Goal: Communication & Community: Connect with others

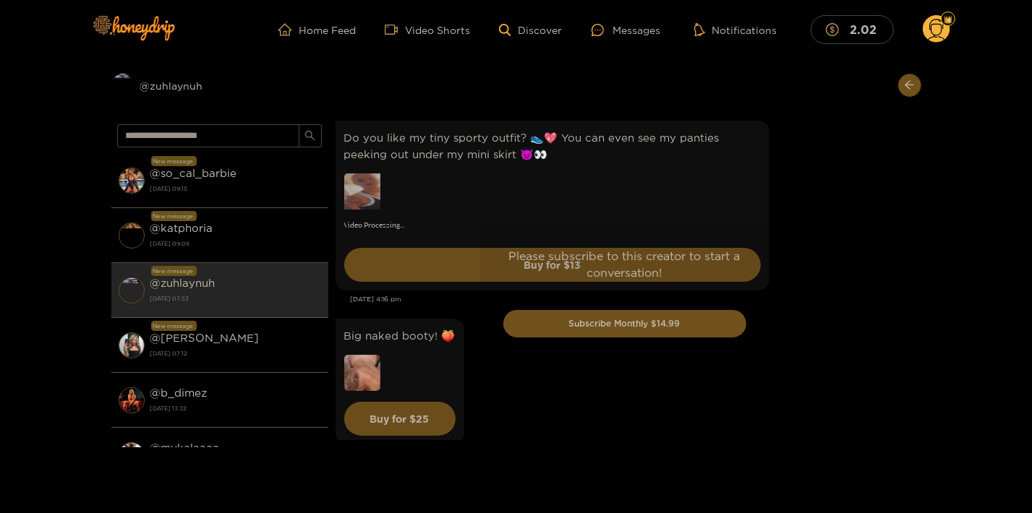
scroll to position [4358, 0]
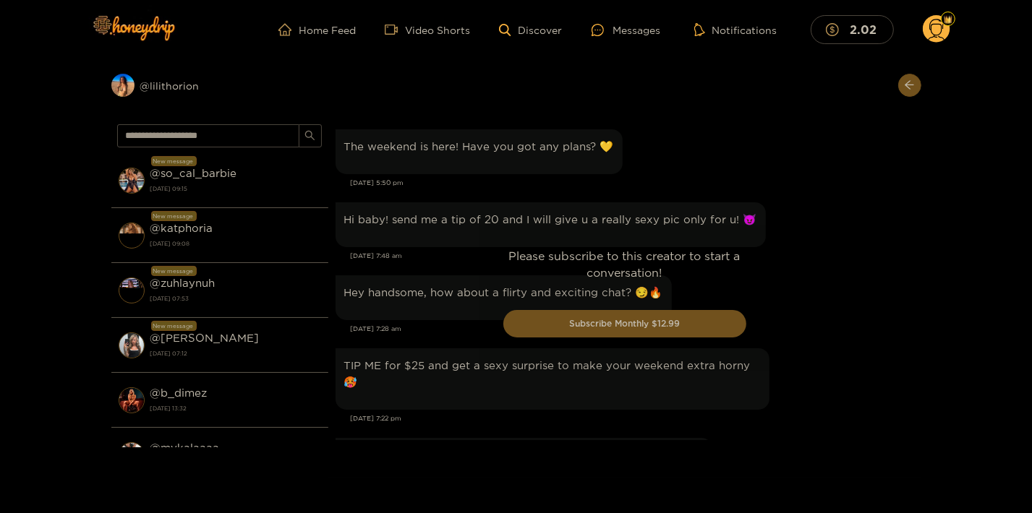
scroll to position [1683, 0]
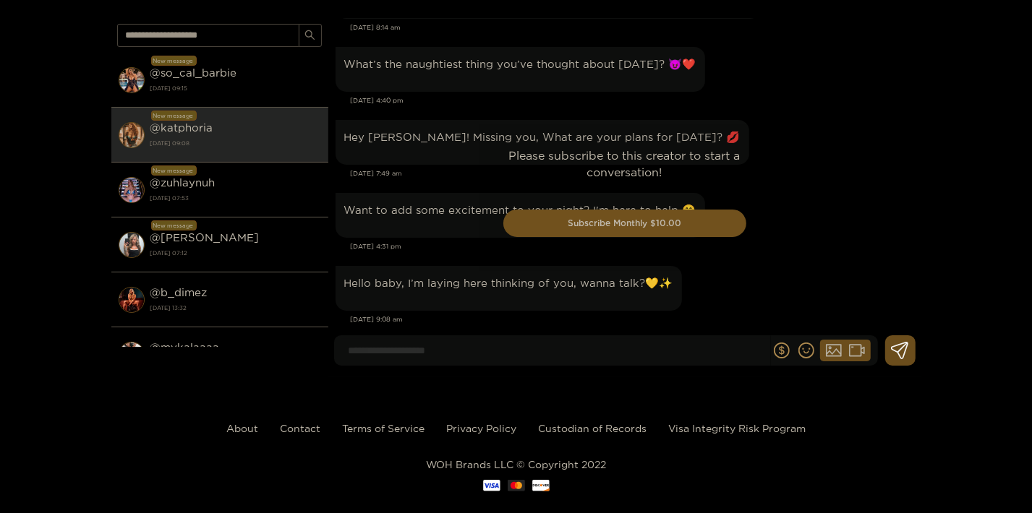
scroll to position [3263, 0]
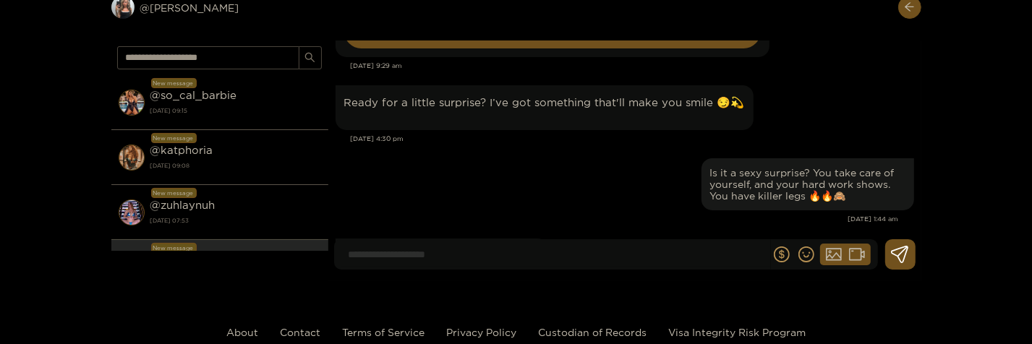
scroll to position [156, 0]
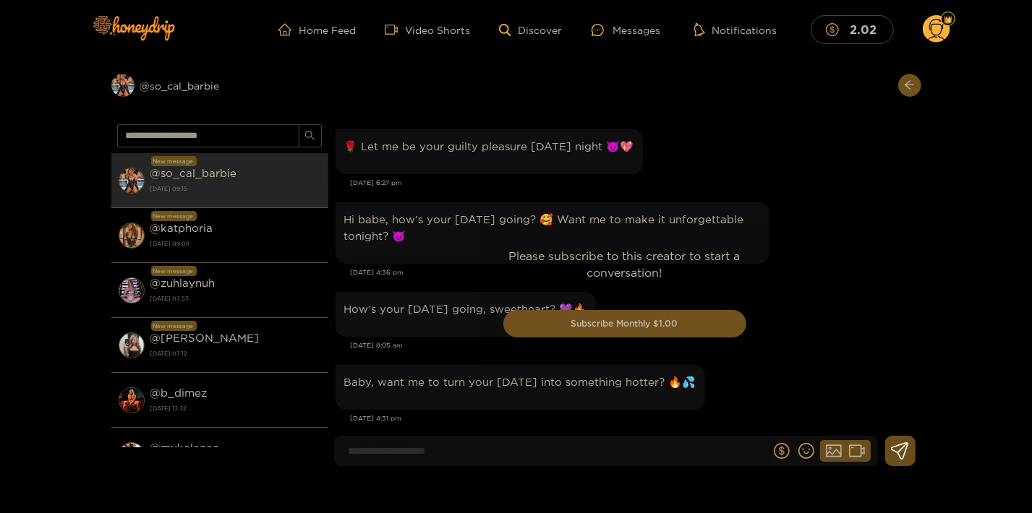
scroll to position [2778, 0]
